Goal: Task Accomplishment & Management: Use online tool/utility

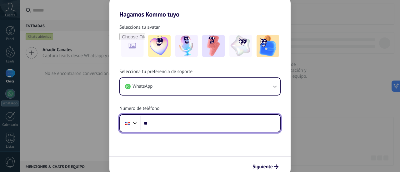
click at [164, 123] on input "**" at bounding box center [209, 123] width 139 height 14
click at [170, 122] on input "******" at bounding box center [209, 123] width 139 height 14
type input "**********"
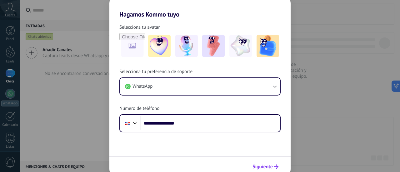
click at [269, 165] on span "Siguiente" at bounding box center [262, 167] width 20 height 4
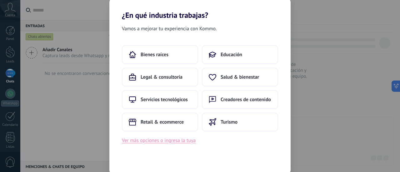
click at [163, 140] on button "Ver más opciones o ingresa la tuya" at bounding box center [159, 140] width 74 height 8
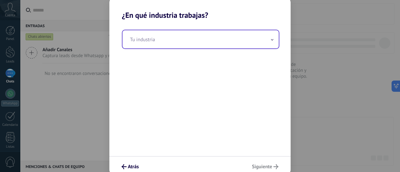
click at [189, 39] on input "text" at bounding box center [200, 39] width 156 height 18
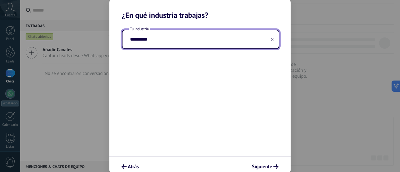
click at [158, 40] on input "*********" at bounding box center [200, 39] width 156 height 18
type input "**********"
click at [266, 165] on span "Siguiente" at bounding box center [262, 167] width 20 height 4
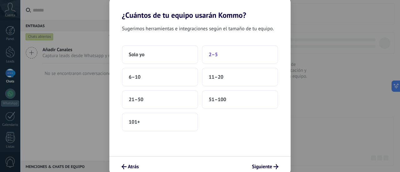
click at [227, 57] on button "2–5" at bounding box center [240, 54] width 76 height 19
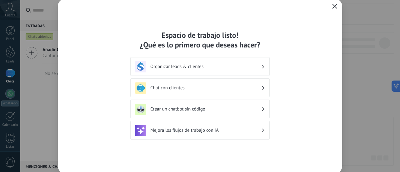
click at [183, 65] on h3 "Organizar leads & clientes" at bounding box center [205, 67] width 111 height 6
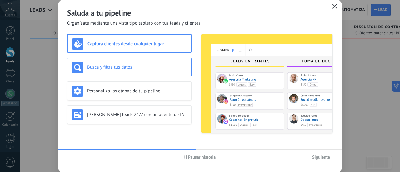
click at [115, 65] on h3 "Busca y filtra tus datos" at bounding box center [137, 67] width 100 height 6
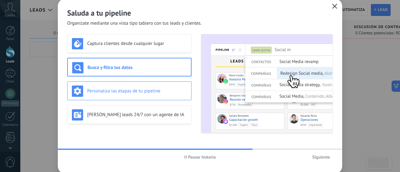
click at [110, 92] on h3 "Personaliza las etapas de tu pipeline" at bounding box center [137, 91] width 100 height 6
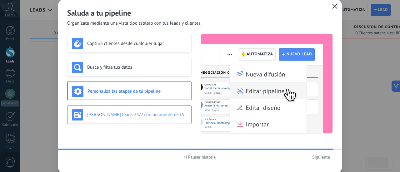
click at [105, 116] on h3 "[PERSON_NAME] leads 24/7 con un agente de IA" at bounding box center [137, 115] width 100 height 6
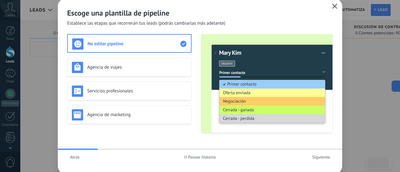
click at [120, 45] on h3 "No editar pipeline" at bounding box center [133, 44] width 93 height 6
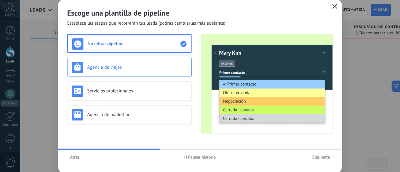
click at [116, 69] on h3 "Agencia de viajes" at bounding box center [137, 67] width 100 height 6
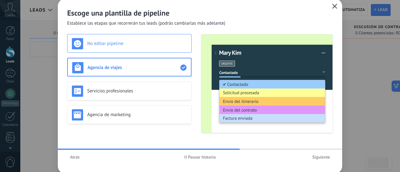
click at [117, 42] on h3 "No editar pipeline" at bounding box center [137, 44] width 100 height 6
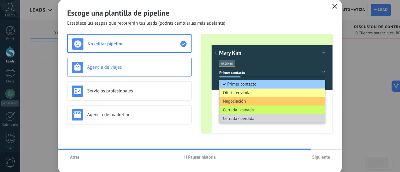
click at [116, 65] on h3 "Agencia de viajes" at bounding box center [137, 67] width 100 height 6
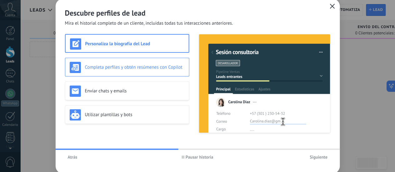
click at [106, 68] on h3 "Completa perfiles y obtén resúmenes con Copilot" at bounding box center [135, 67] width 100 height 6
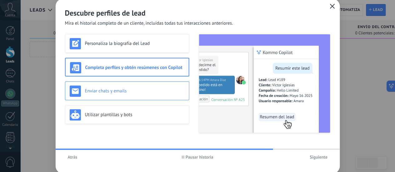
click at [105, 89] on h3 "Enviar chats y emails" at bounding box center [135, 91] width 100 height 6
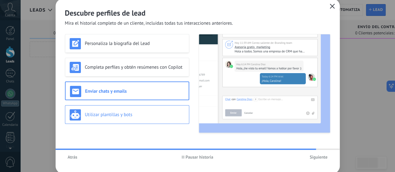
click at [101, 113] on h3 "Utilizar plantillas y bots" at bounding box center [135, 115] width 100 height 6
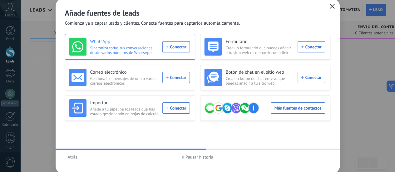
click at [174, 47] on div "WhatsApp Sincroniza todas tus conversaciones desde varios números de WhatsApp. …" at bounding box center [129, 46] width 121 height 17
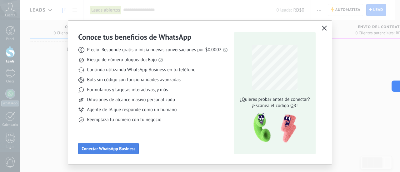
click at [109, 150] on span "Conectar WhatsApp Business" at bounding box center [108, 148] width 54 height 4
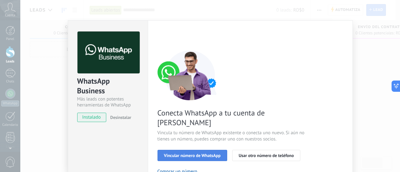
click at [189, 153] on span "Vincular número de WhatsApp" at bounding box center [192, 155] width 57 height 4
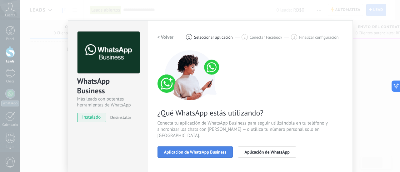
click at [193, 150] on button "Aplicación de WhatsApp Business" at bounding box center [195, 151] width 76 height 11
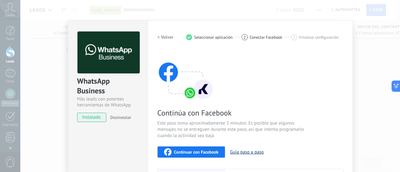
click at [250, 151] on button "Guía paso a paso" at bounding box center [247, 152] width 34 height 6
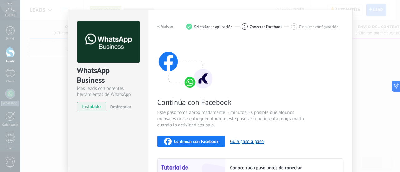
scroll to position [4, 0]
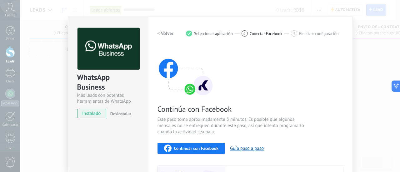
click at [317, 36] on div "3 Finalizar configuración" at bounding box center [314, 33] width 47 height 6
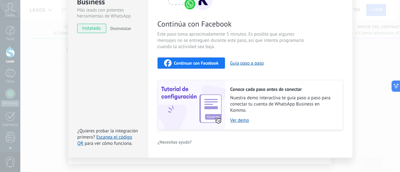
scroll to position [97, 0]
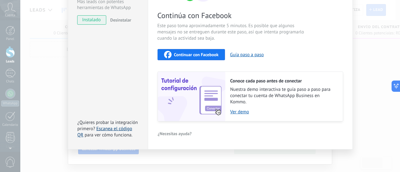
click at [109, 128] on link "Escanea el código QR" at bounding box center [104, 132] width 55 height 12
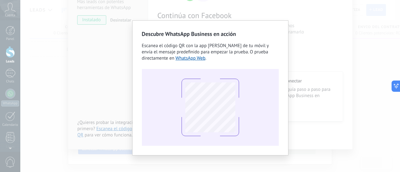
click at [105, 48] on div "Descubre WhatsApp Business en acción Escanea el código QR con la app [PERSON_NA…" at bounding box center [209, 86] width 379 height 172
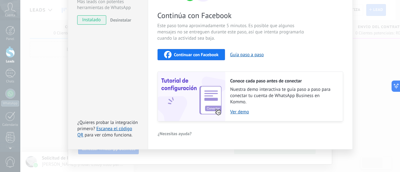
click at [359, 60] on div "WhatsApp Business Más leads con potentes herramientas de WhatsApp instalado Des…" at bounding box center [209, 86] width 379 height 172
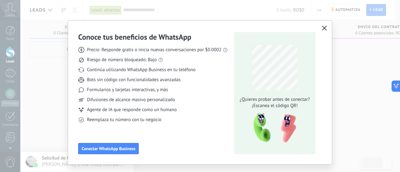
scroll to position [0, 0]
click at [323, 30] on icon "button" at bounding box center [324, 28] width 5 height 5
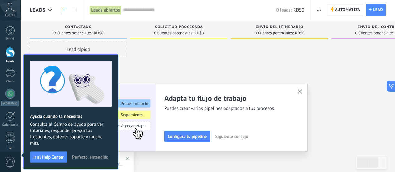
click at [157, 56] on div at bounding box center [178, 87] width 97 height 91
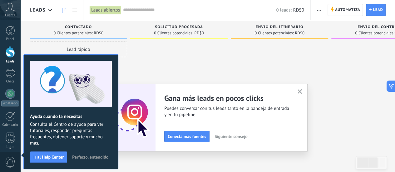
click at [82, 158] on span "Perfecto, entendido" at bounding box center [90, 157] width 36 height 4
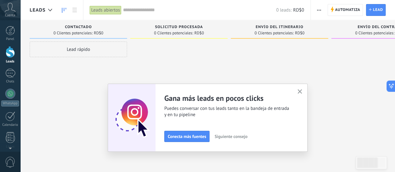
click at [302, 91] on icon "button" at bounding box center [300, 91] width 5 height 5
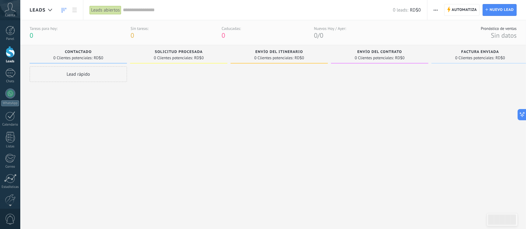
click at [10, 49] on div at bounding box center [10, 52] width 9 height 12
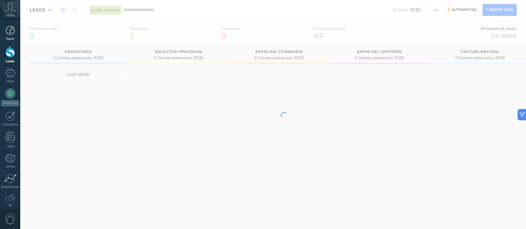
click at [11, 31] on div at bounding box center [10, 30] width 9 height 9
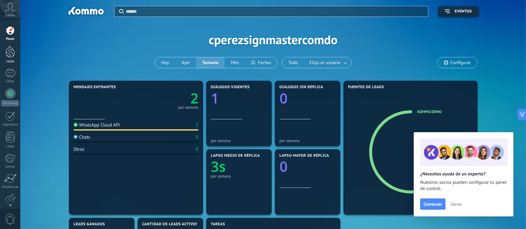
click at [9, 58] on link "Leads" at bounding box center [10, 54] width 20 height 17
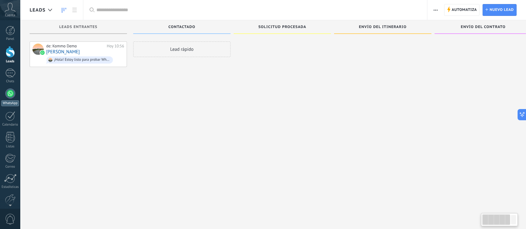
click at [9, 95] on div at bounding box center [10, 94] width 10 height 10
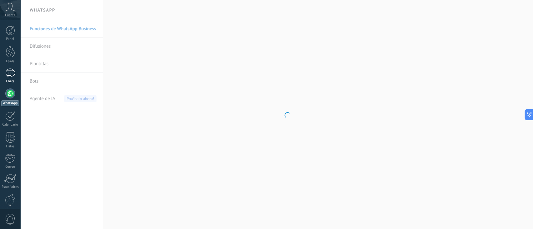
click at [13, 74] on div "1" at bounding box center [10, 73] width 10 height 9
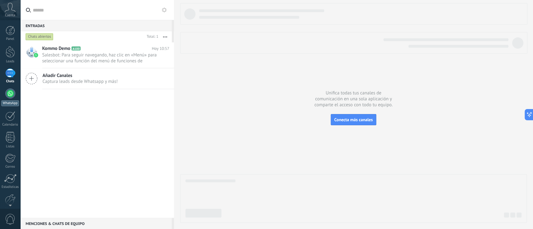
click at [9, 97] on div at bounding box center [10, 94] width 10 height 10
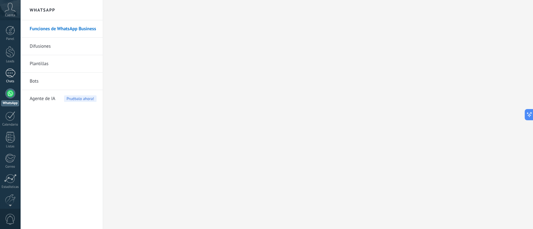
click at [11, 71] on div "1" at bounding box center [10, 73] width 10 height 9
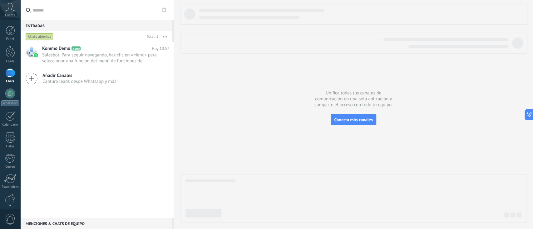
click at [11, 11] on icon at bounding box center [10, 7] width 11 height 9
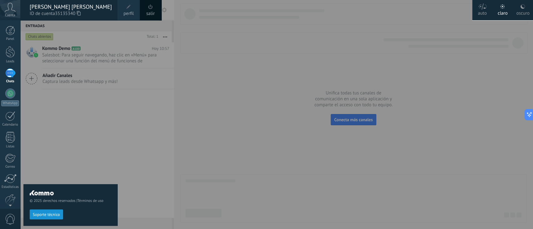
click at [130, 101] on div at bounding box center [286, 114] width 533 height 229
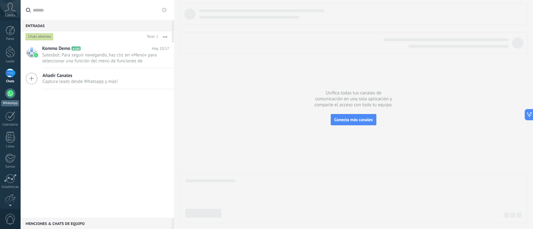
click at [12, 95] on div at bounding box center [10, 94] width 10 height 10
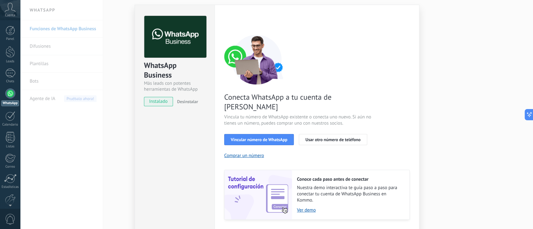
scroll to position [26, 0]
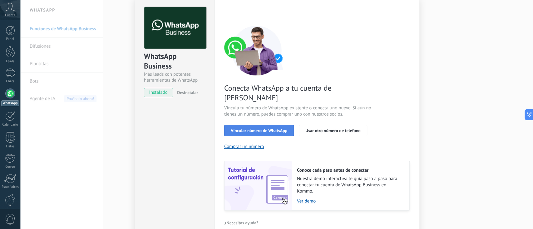
click at [252, 129] on span "Vincular número de WhatsApp" at bounding box center [259, 131] width 57 height 4
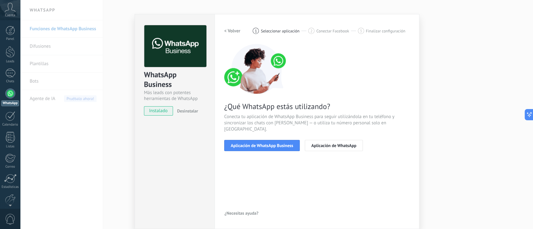
scroll to position [7, 0]
click at [268, 144] on span "Aplicación de WhatsApp Business" at bounding box center [262, 146] width 62 height 4
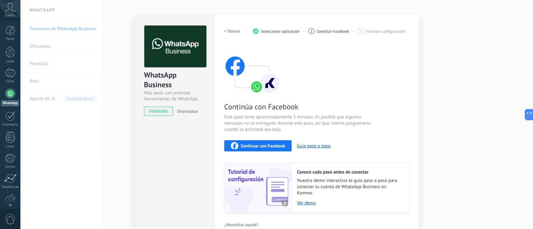
scroll to position [19, 0]
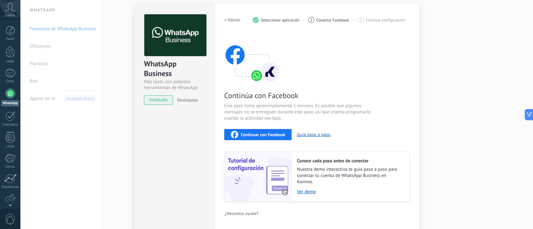
click at [248, 135] on span "Continuar con Facebook" at bounding box center [263, 135] width 45 height 4
click at [324, 113] on span "Este paso toma aproximadamente 5 minutos. Es posible que algunos mensajes no se…" at bounding box center [298, 112] width 149 height 19
click at [329, 111] on span "Este paso toma aproximadamente 5 minutos. Es posible que algunos mensajes no se…" at bounding box center [298, 112] width 149 height 19
click at [303, 172] on link "Ver demo" at bounding box center [350, 192] width 106 height 6
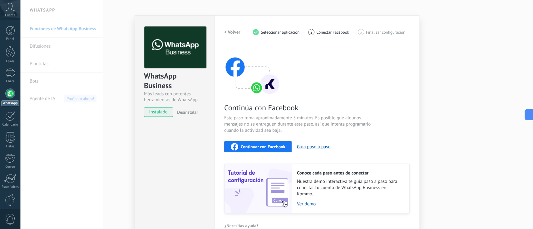
scroll to position [0, 0]
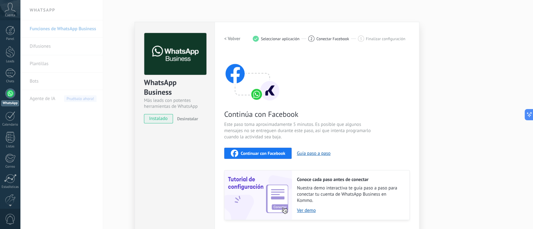
click at [161, 118] on span "instalado" at bounding box center [158, 118] width 28 height 9
click at [293, 76] on div "Continúa con Facebook Este paso toma aproximadamente 5 minutos. Es posible que …" at bounding box center [316, 136] width 185 height 169
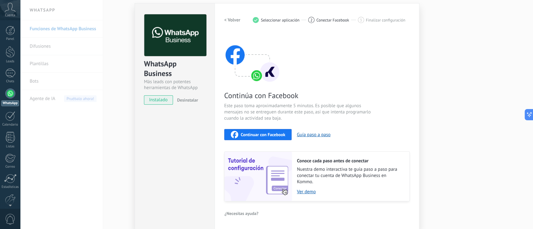
click at [399, 64] on div "WhatsApp Business Más leads con potentes herramientas de WhatsApp instalado Des…" at bounding box center [276, 114] width 513 height 229
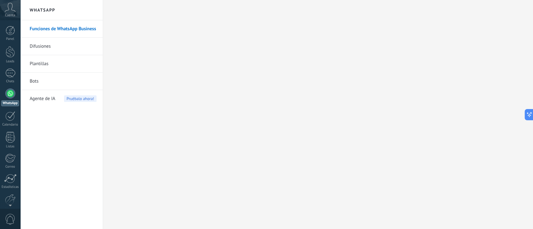
click at [11, 95] on div at bounding box center [10, 94] width 10 height 10
click at [36, 81] on link "Bots" at bounding box center [63, 81] width 67 height 17
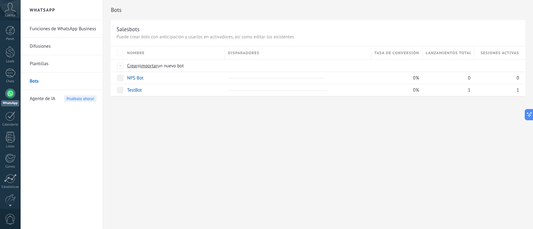
click at [47, 62] on link "Plantillas" at bounding box center [63, 63] width 67 height 17
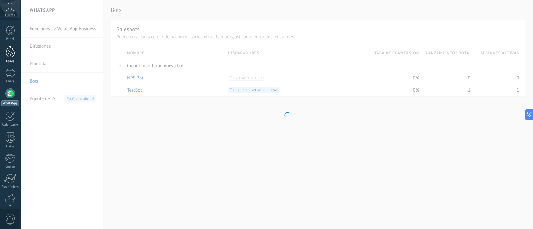
click at [12, 56] on div at bounding box center [10, 52] width 9 height 12
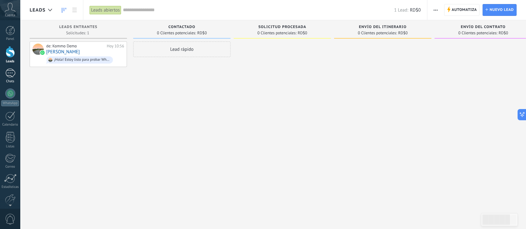
click at [12, 76] on div "1" at bounding box center [10, 73] width 10 height 9
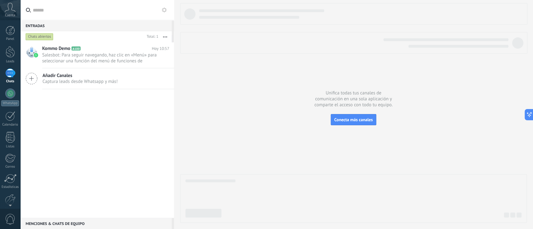
click at [164, 36] on button "button" at bounding box center [164, 36] width 13 height 11
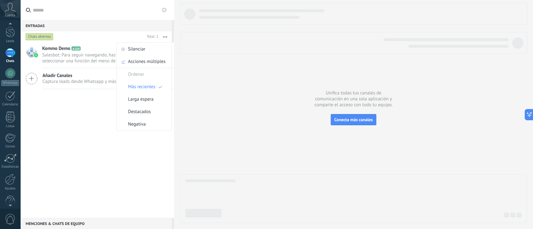
scroll to position [30, 0]
click at [12, 62] on div at bounding box center [10, 64] width 10 height 10
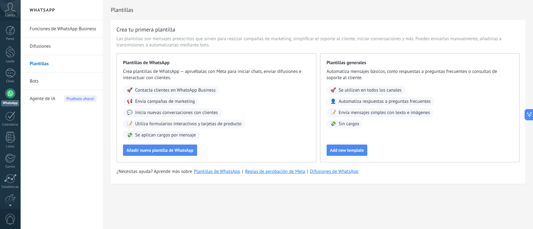
click at [51, 28] on link "Funciones de WhatsApp Business" at bounding box center [63, 28] width 67 height 17
